Goal: Transaction & Acquisition: Purchase product/service

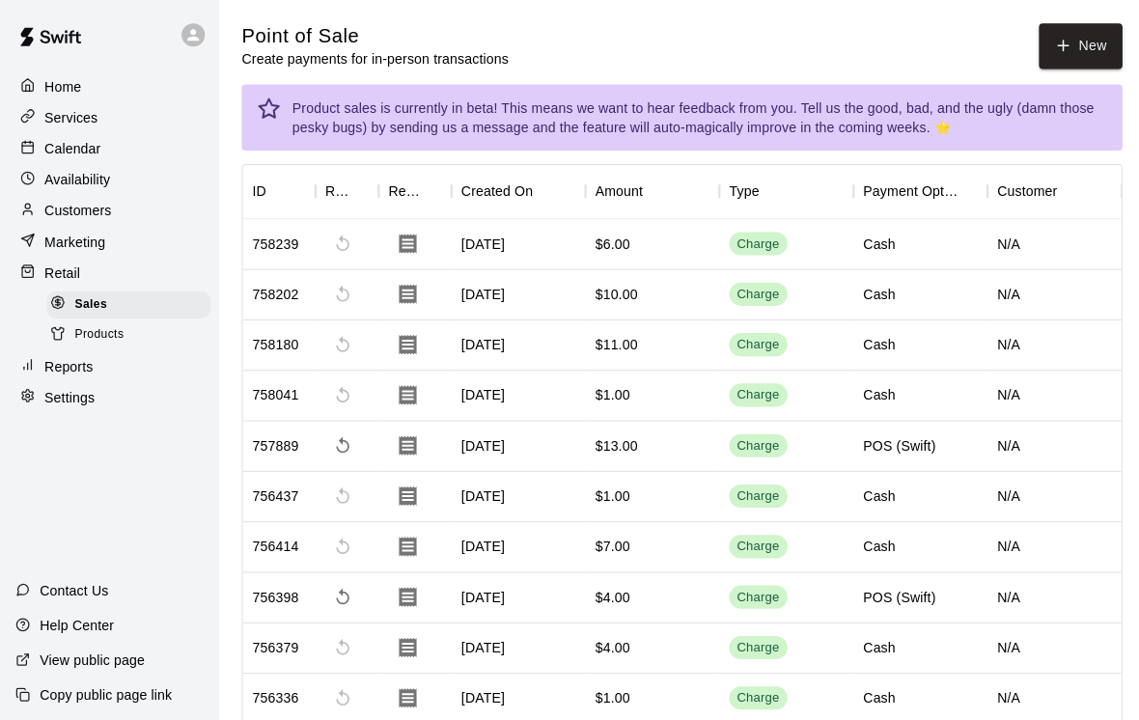
click at [1033, 46] on button "New" at bounding box center [1074, 45] width 83 height 45
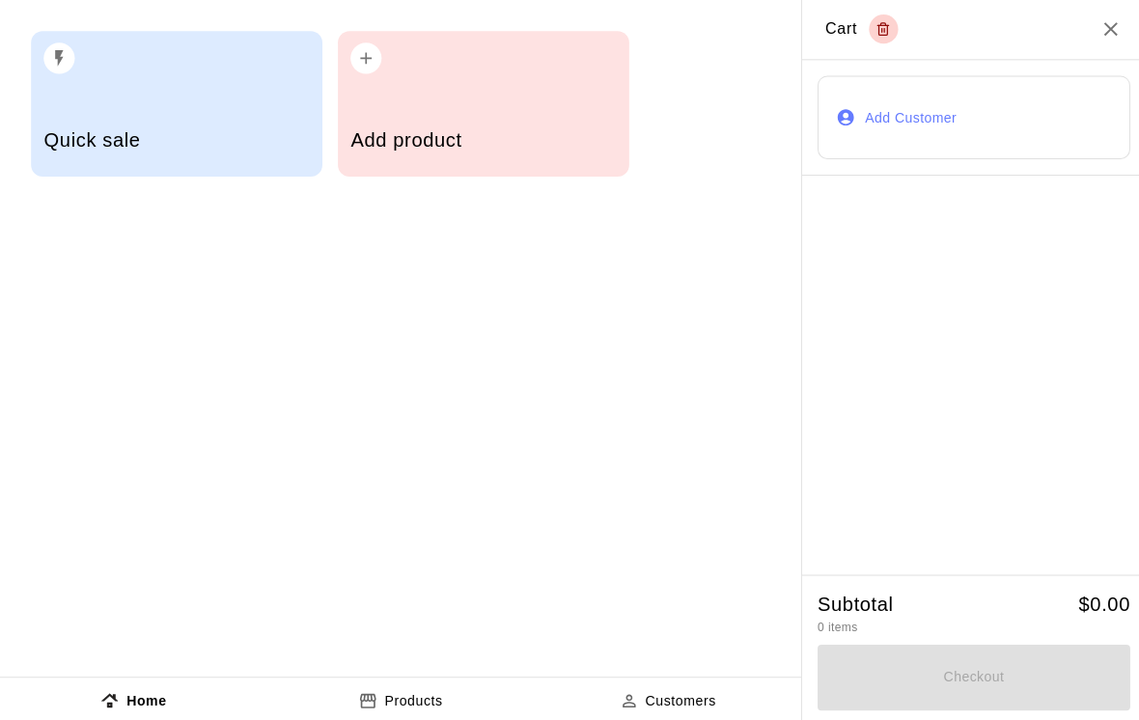
click at [1105, 41] on icon "Close" at bounding box center [1104, 28] width 23 height 23
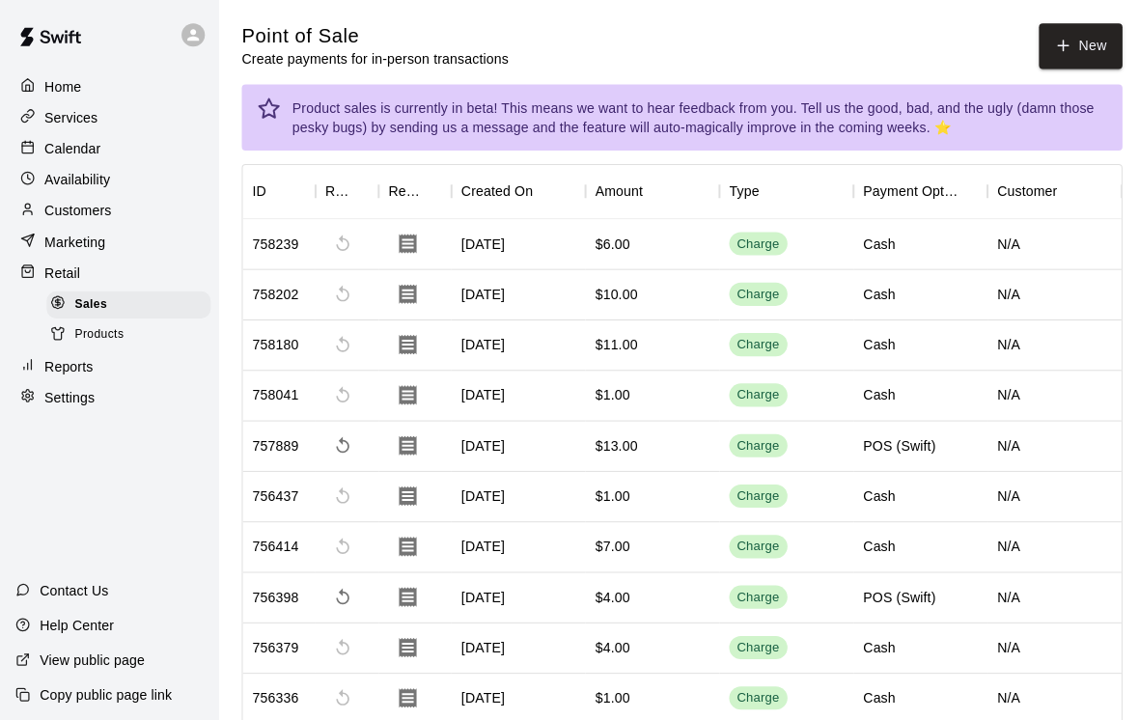
click at [120, 149] on div "Calendar" at bounding box center [108, 147] width 186 height 29
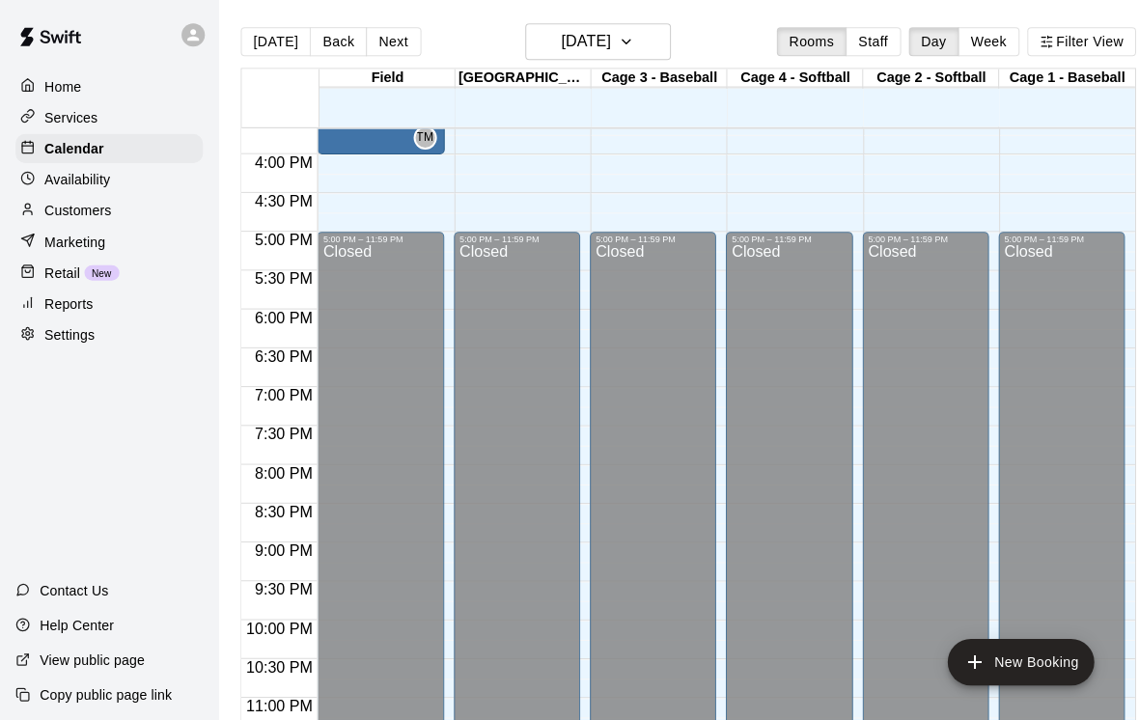
scroll to position [1211, 0]
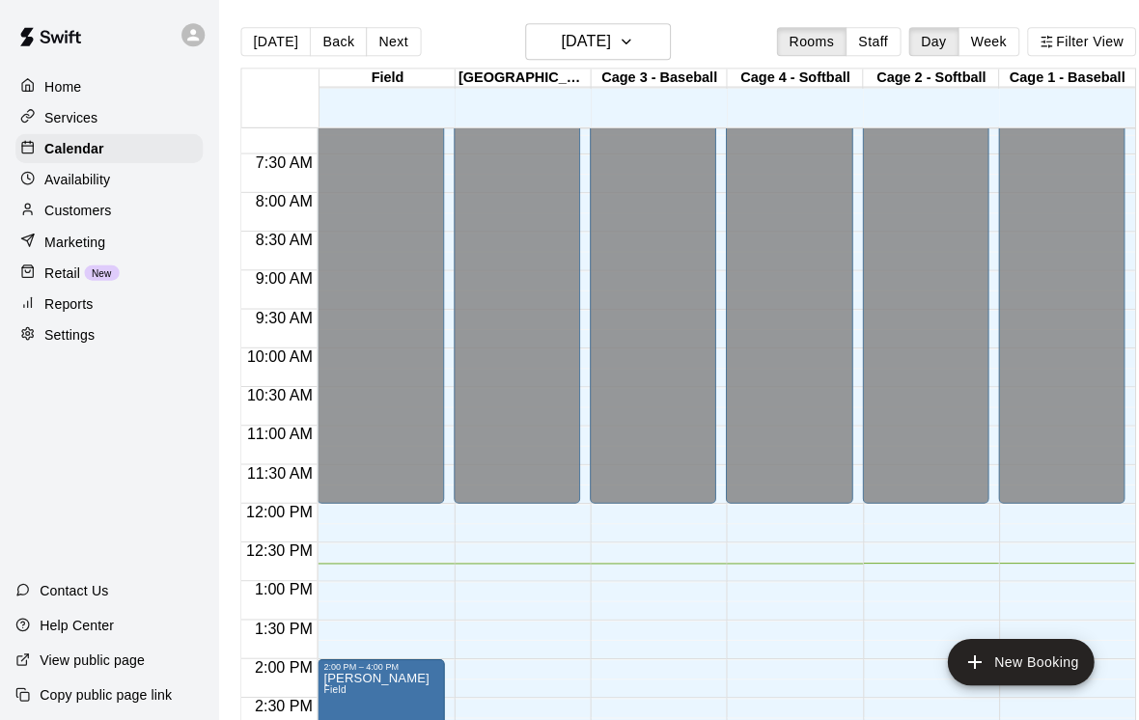
click at [104, 262] on div "Retail New" at bounding box center [108, 271] width 186 height 29
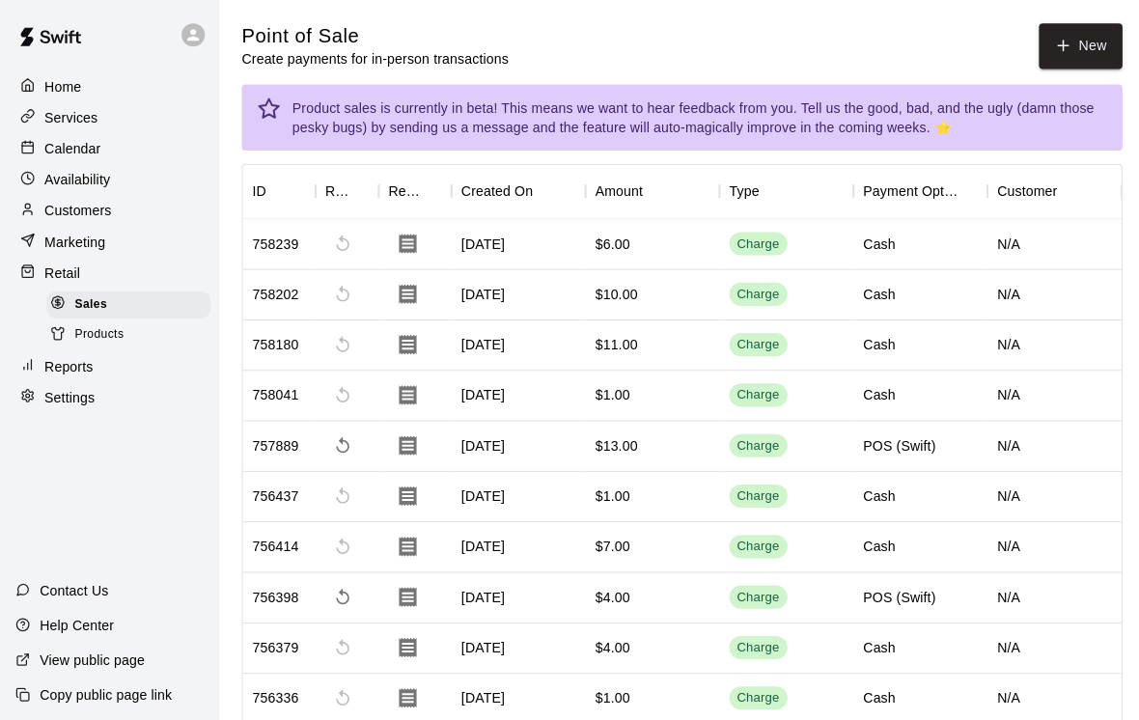
click at [1074, 41] on button "New" at bounding box center [1074, 45] width 83 height 45
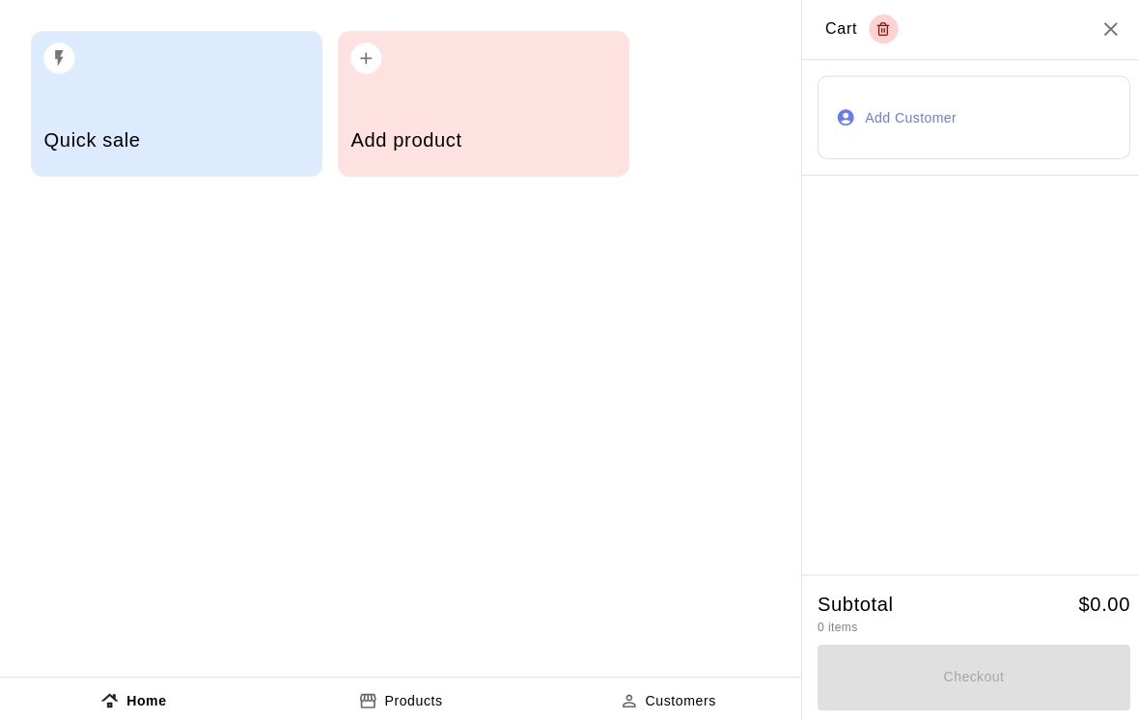
click at [581, 127] on h5 "Add product" at bounding box center [481, 139] width 264 height 26
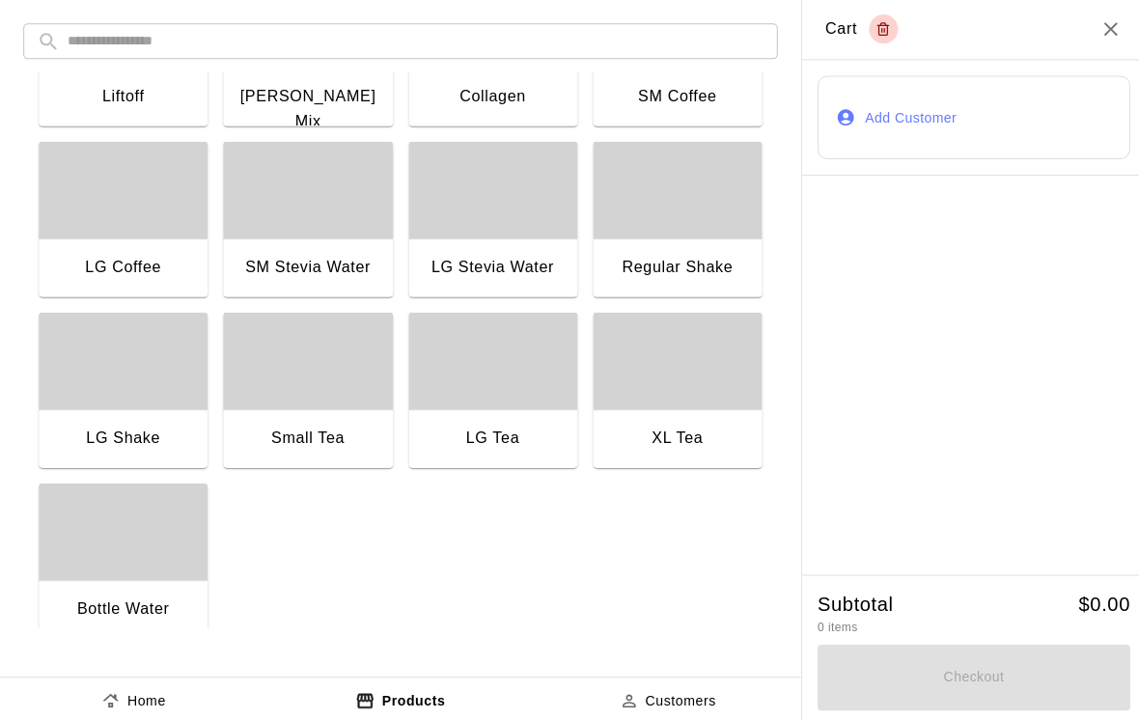
scroll to position [1475, 0]
click at [683, 416] on div "XL Tea" at bounding box center [674, 439] width 168 height 62
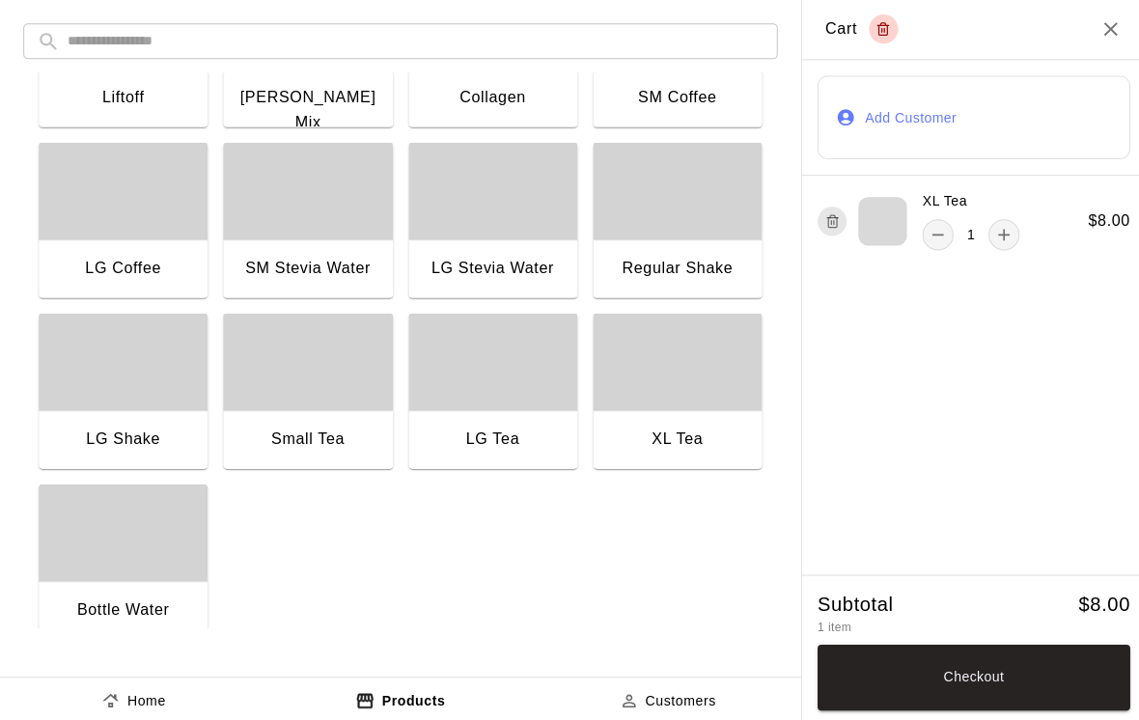
scroll to position [0, 0]
click at [150, 98] on div "Liftoff" at bounding box center [122, 97] width 137 height 25
click at [506, 99] on div "Collagen" at bounding box center [490, 97] width 137 height 25
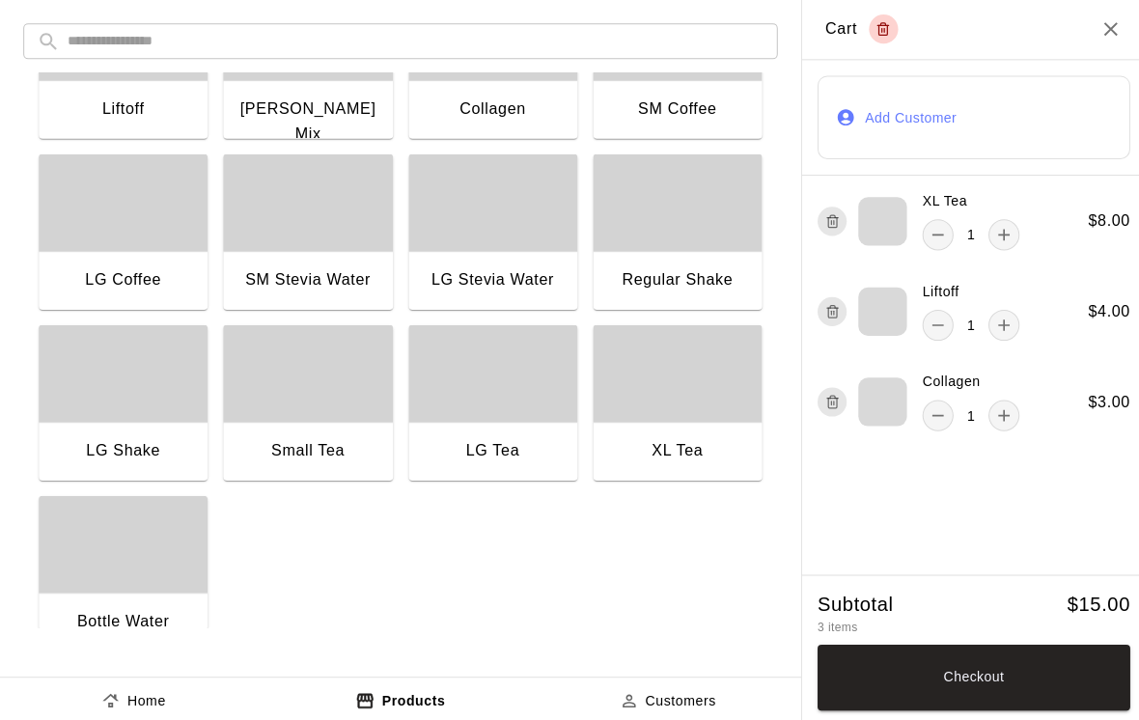
scroll to position [1447, 0]
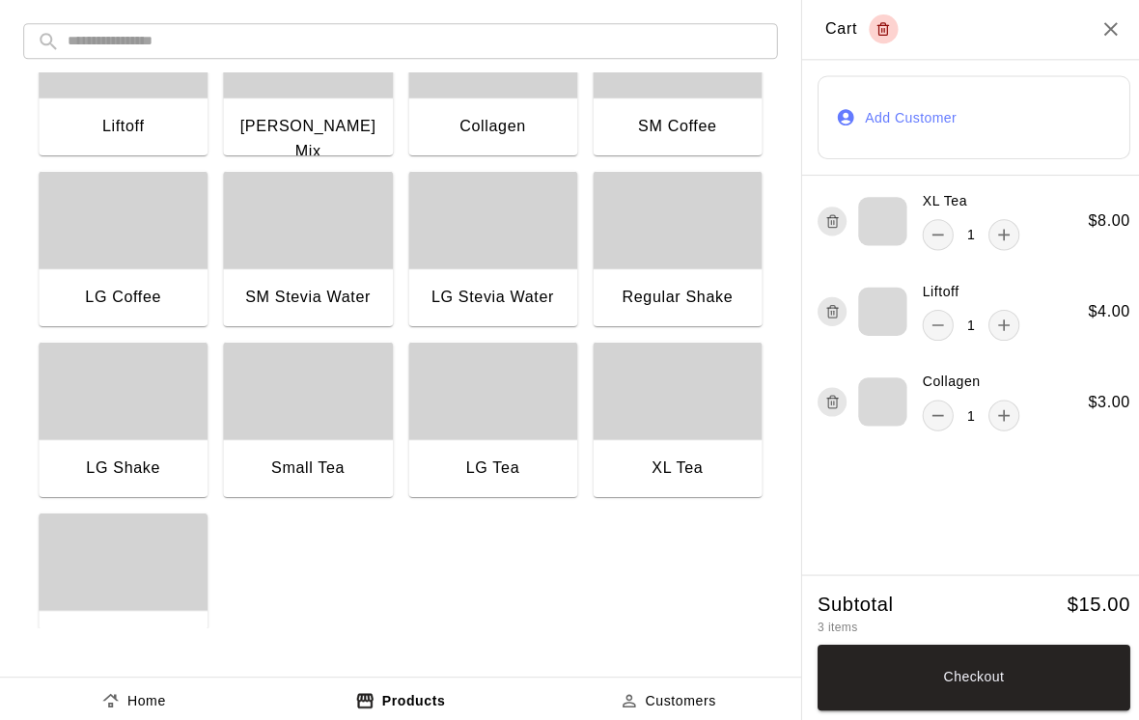
click at [887, 684] on button "Checkout" at bounding box center [968, 674] width 311 height 66
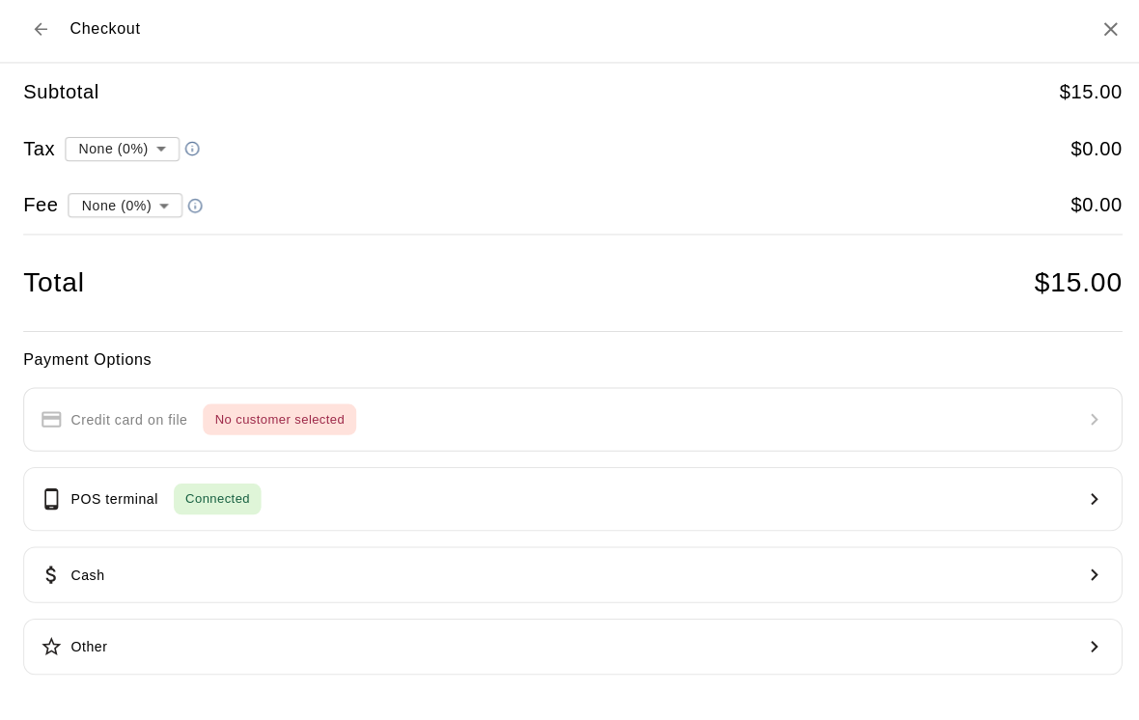
scroll to position [569, 0]
click at [453, 569] on button "Cash" at bounding box center [569, 575] width 1093 height 56
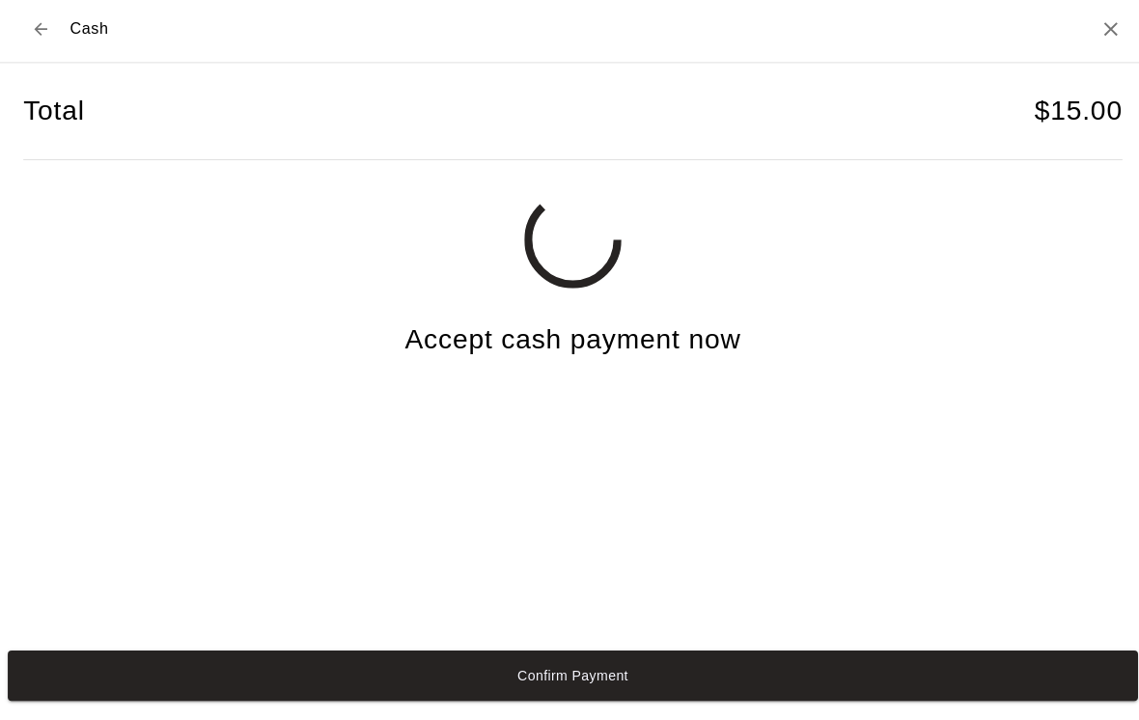
click at [775, 678] on button "Confirm Payment" at bounding box center [570, 676] width 1124 height 50
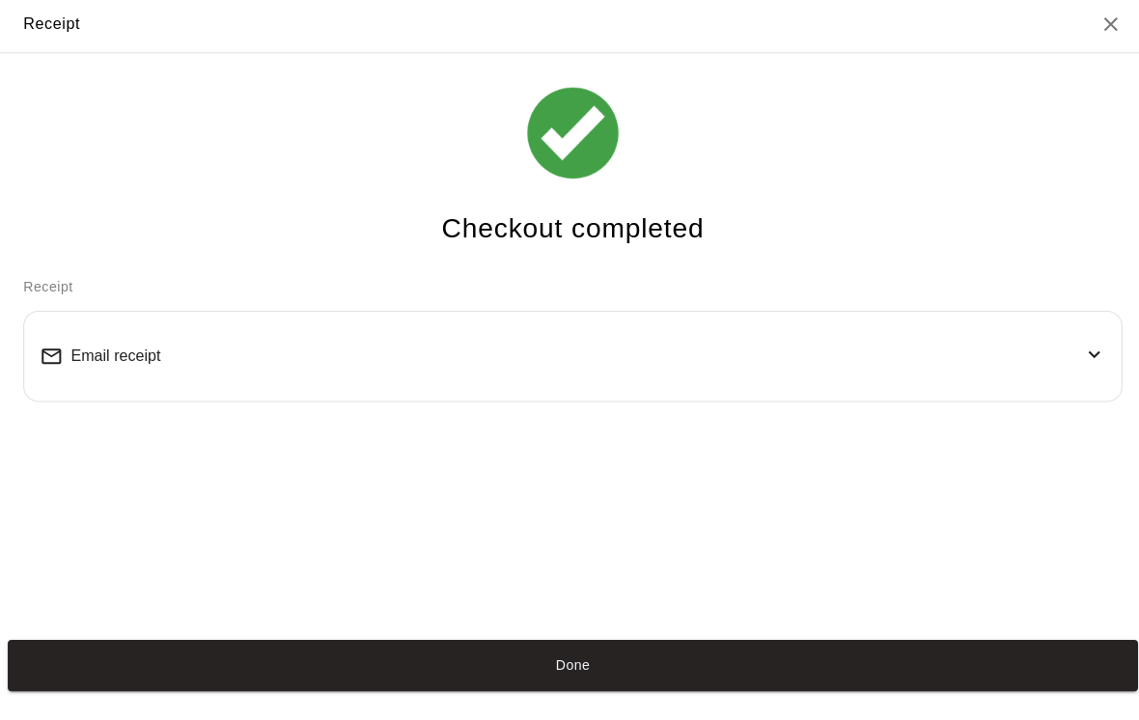
click at [823, 661] on button "Done" at bounding box center [570, 665] width 1124 height 50
